Goal: Complete application form

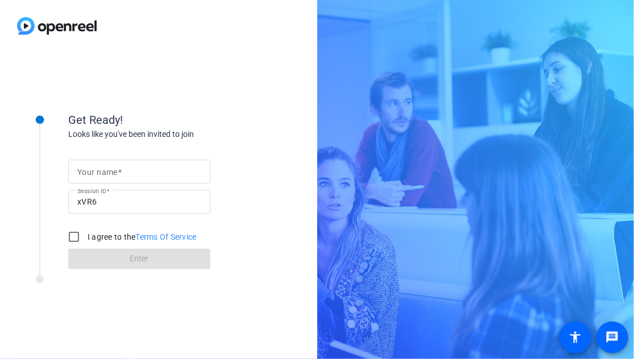
click at [121, 168] on span at bounding box center [120, 172] width 4 height 9
click at [121, 168] on input "Your name" at bounding box center [139, 172] width 124 height 14
type input "[PERSON_NAME]"
click at [74, 238] on input "I agree to the Terms Of Service" at bounding box center [74, 237] width 23 height 23
checkbox input "true"
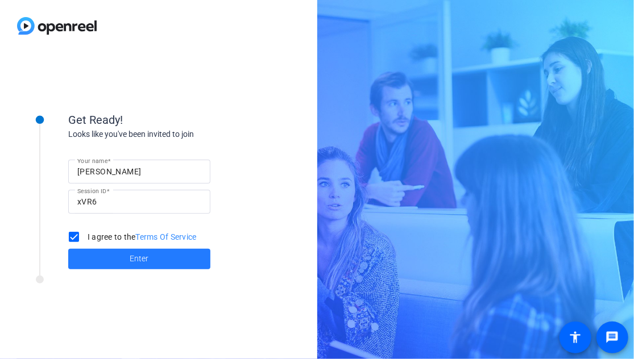
click at [118, 258] on span at bounding box center [139, 259] width 142 height 27
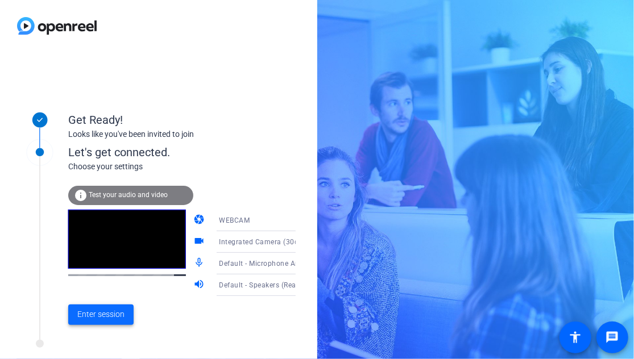
click at [102, 317] on span "Enter session" at bounding box center [100, 315] width 47 height 12
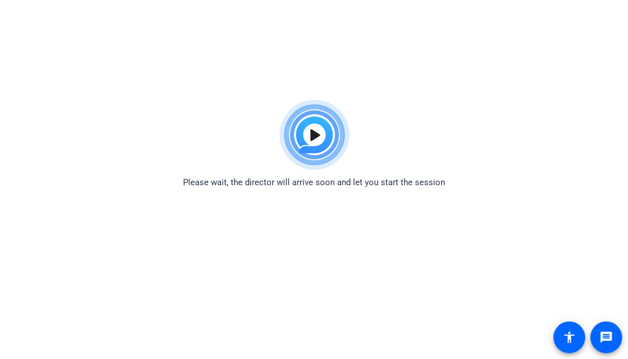
click at [315, 132] on img at bounding box center [314, 135] width 84 height 82
